Goal: Entertainment & Leisure: Consume media (video, audio)

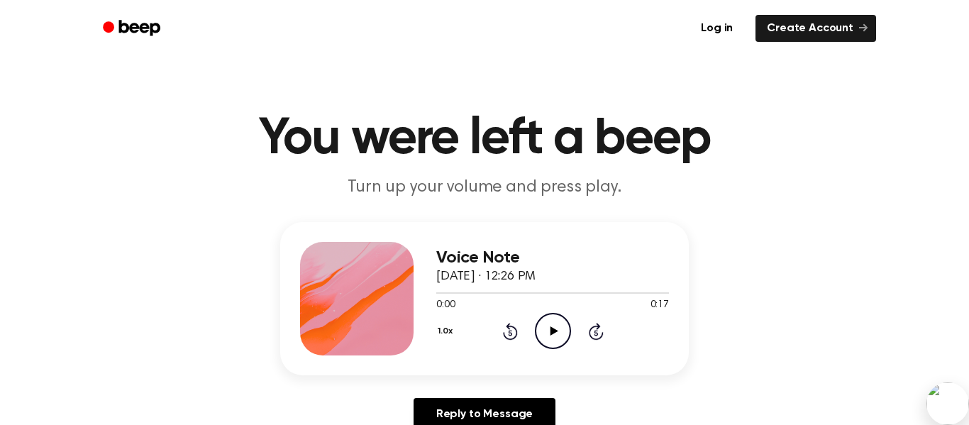
click at [547, 322] on icon "Play Audio" at bounding box center [553, 331] width 36 height 36
click at [540, 334] on icon "Play Audio" at bounding box center [553, 331] width 36 height 36
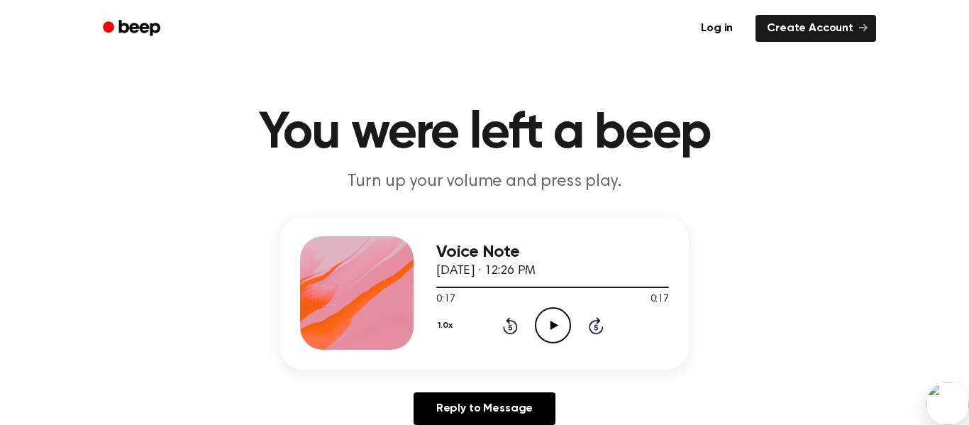
scroll to position [37, 0]
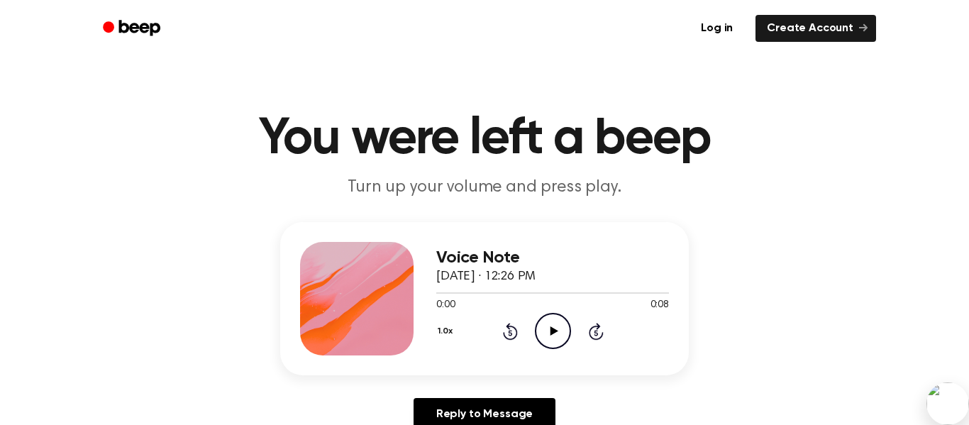
click at [550, 336] on icon "Play Audio" at bounding box center [553, 331] width 36 height 36
